Goal: Check status: Check status

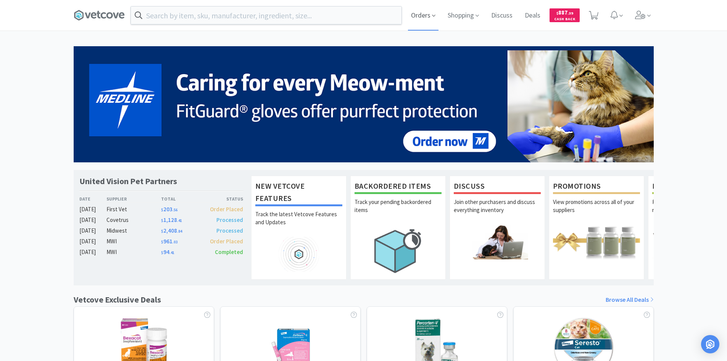
click at [422, 13] on span "Orders" at bounding box center [423, 15] width 31 height 31
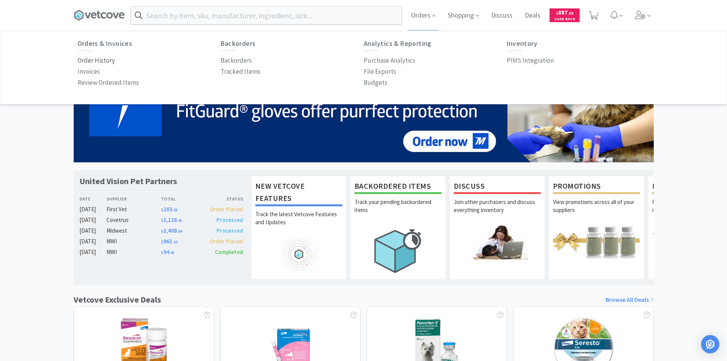
click at [90, 62] on p "Order History" at bounding box center [95, 60] width 37 height 10
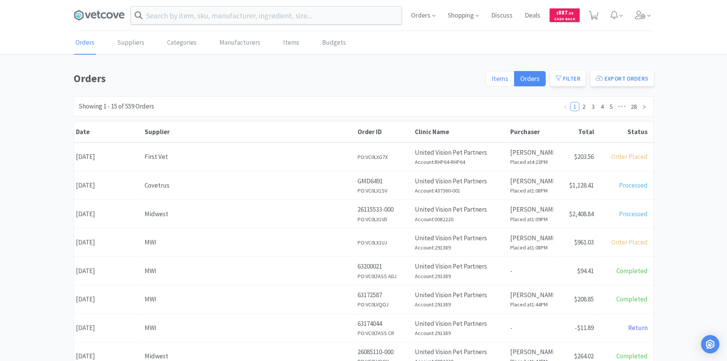
click at [503, 78] on span "Items" at bounding box center [499, 78] width 17 height 9
click at [491, 81] on input "Items" at bounding box center [491, 81] width 0 height 0
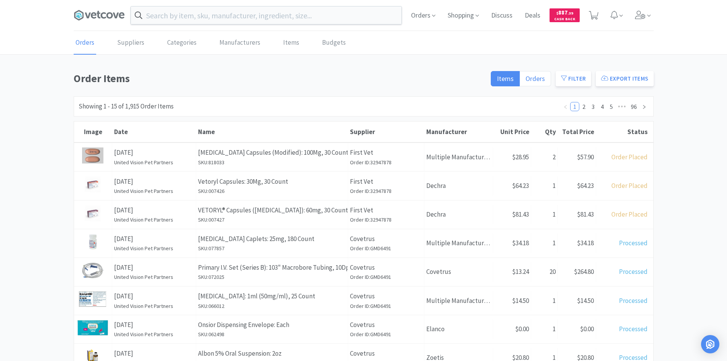
click at [537, 81] on span "Orders" at bounding box center [534, 78] width 19 height 9
click at [525, 81] on input "Orders" at bounding box center [525, 81] width 0 height 0
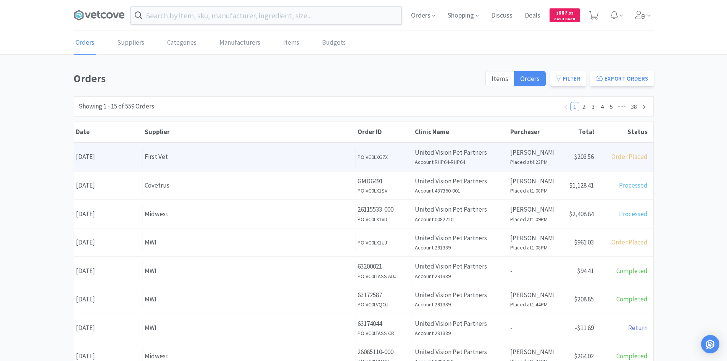
click at [189, 158] on div "First Vet" at bounding box center [249, 156] width 209 height 10
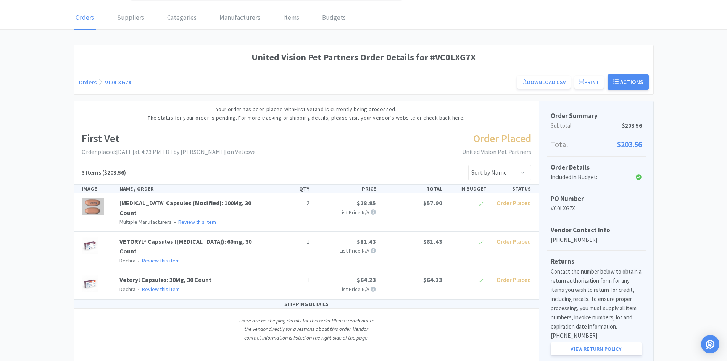
scroll to position [38, 0]
